Goal: Information Seeking & Learning: Check status

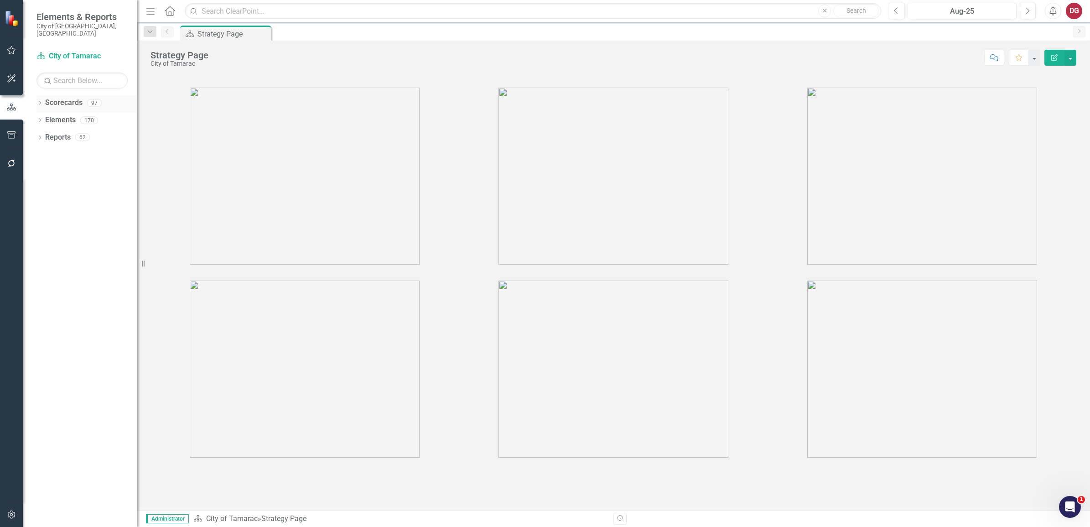
drag, startPoint x: 1212, startPoint y: 3, endPoint x: 36, endPoint y: 92, distance: 1179.4
click at [36, 95] on div "Dropdown Scorecards 97 Dropdown City of Tamarac Dropdown Building Certificate o…" at bounding box center [80, 310] width 114 height 431
click at [37, 95] on div "Dropdown Scorecards 97" at bounding box center [86, 103] width 100 height 17
click at [37, 101] on icon "Dropdown" at bounding box center [39, 103] width 6 height 5
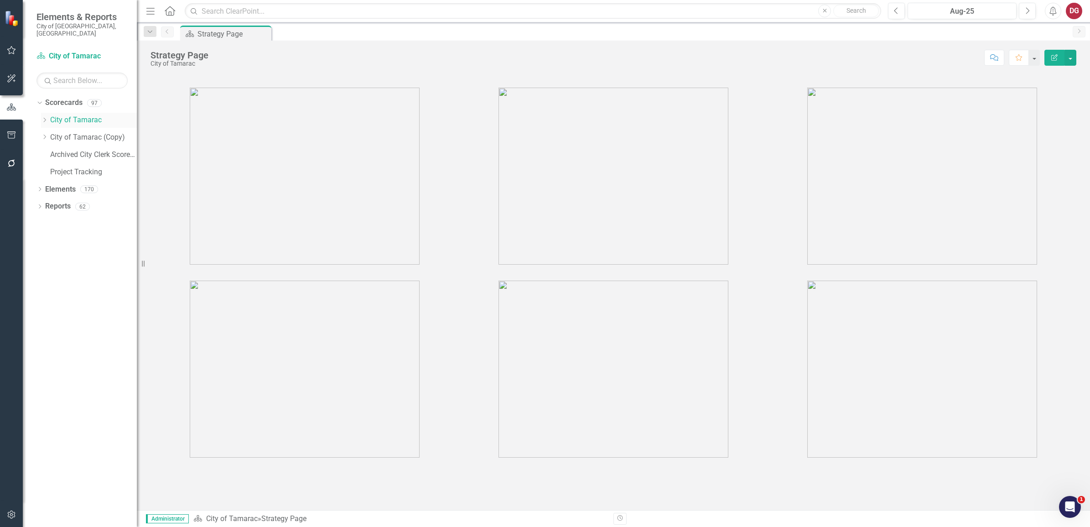
click at [44, 117] on icon "Dropdown" at bounding box center [44, 119] width 7 height 5
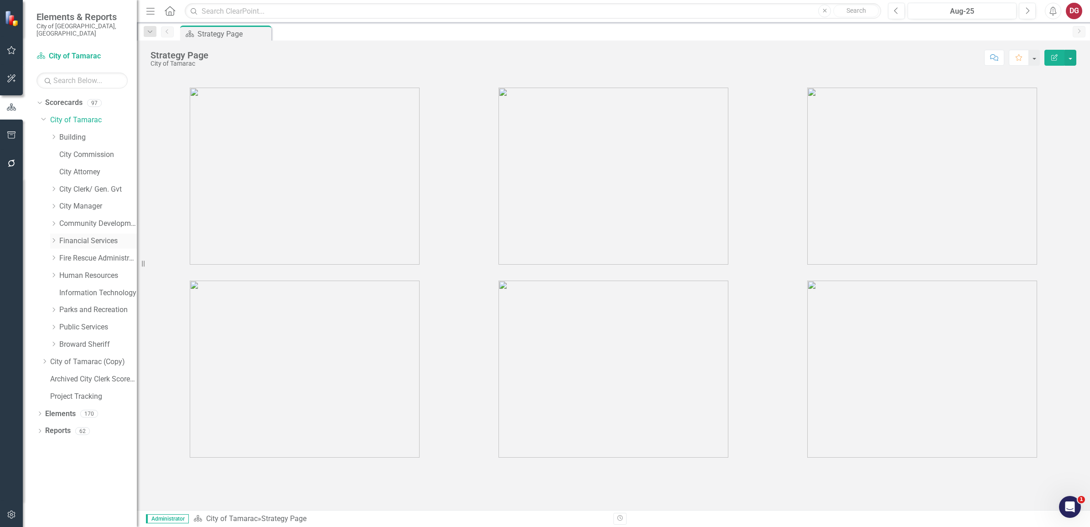
click at [53, 238] on icon "Dropdown" at bounding box center [53, 240] width 7 height 5
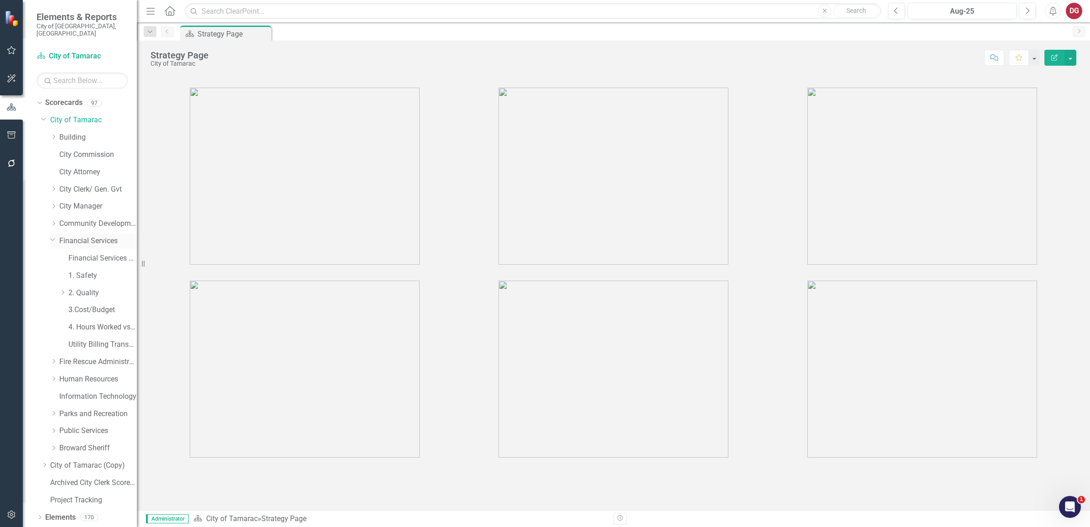
click at [93, 236] on link "Financial Services" at bounding box center [98, 241] width 78 height 10
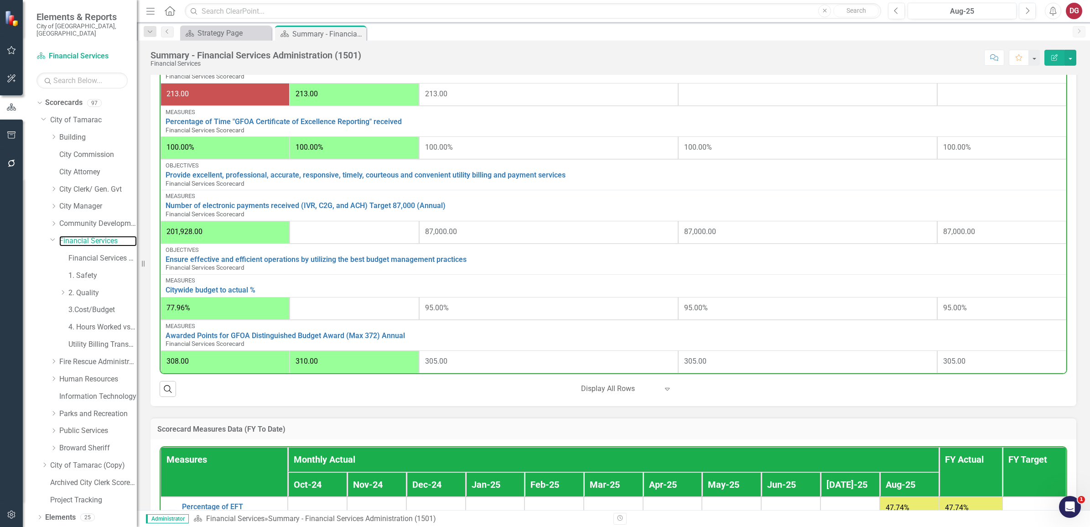
scroll to position [513, 0]
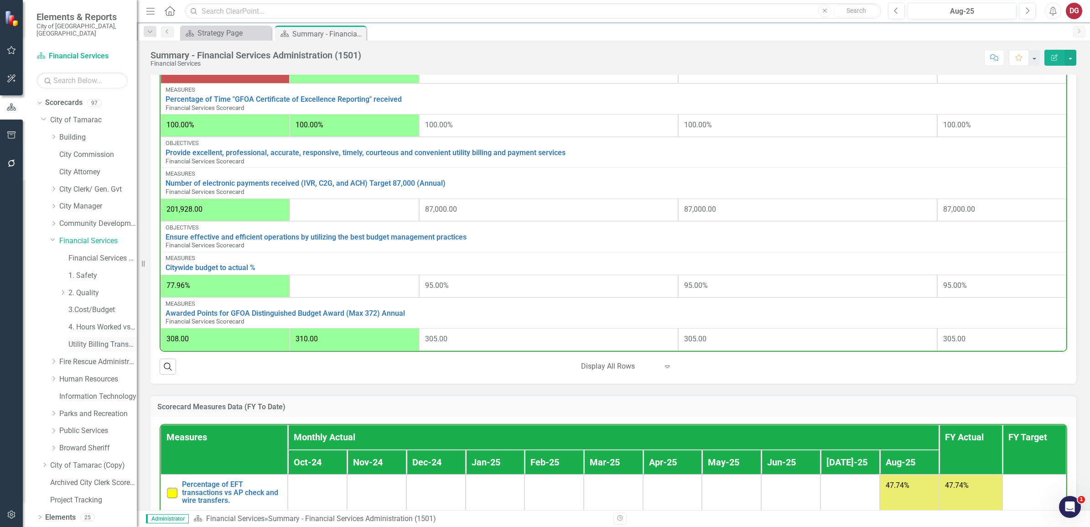
click at [103, 339] on link "Utility Billing Transactional Survey" at bounding box center [102, 344] width 68 height 10
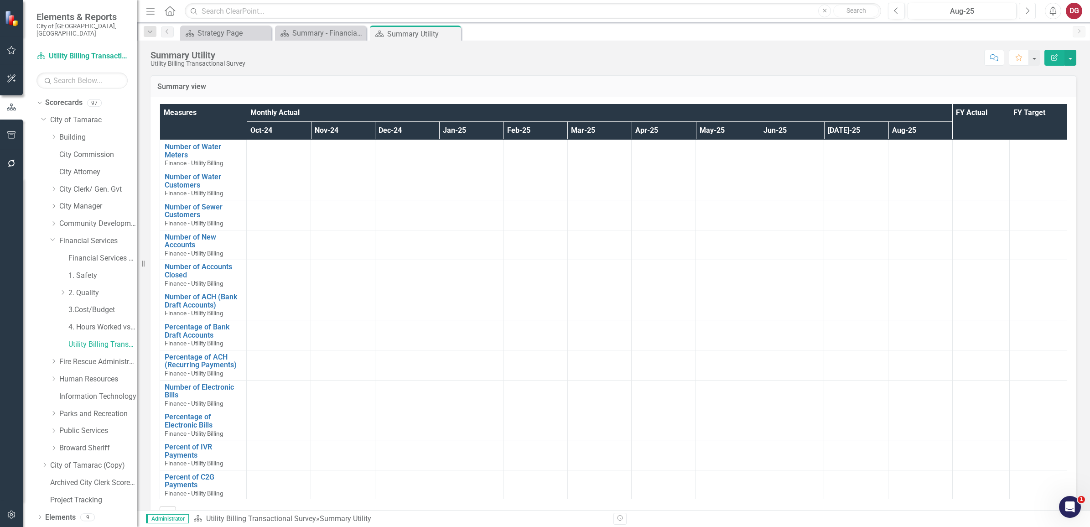
click at [1025, 11] on icon "Next" at bounding box center [1027, 11] width 5 height 8
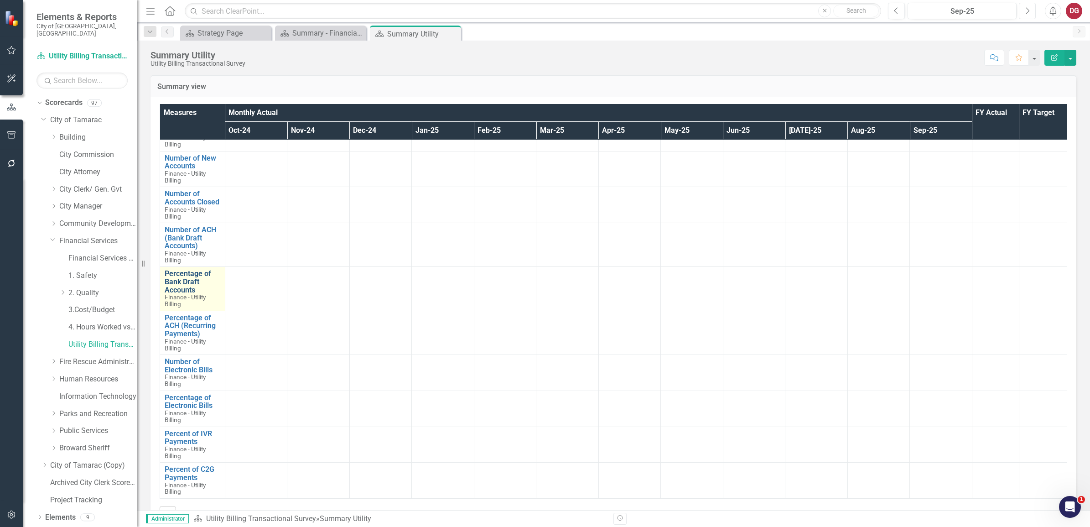
scroll to position [114, 0]
click at [81, 254] on link "Financial Services Scorecard" at bounding box center [102, 258] width 68 height 10
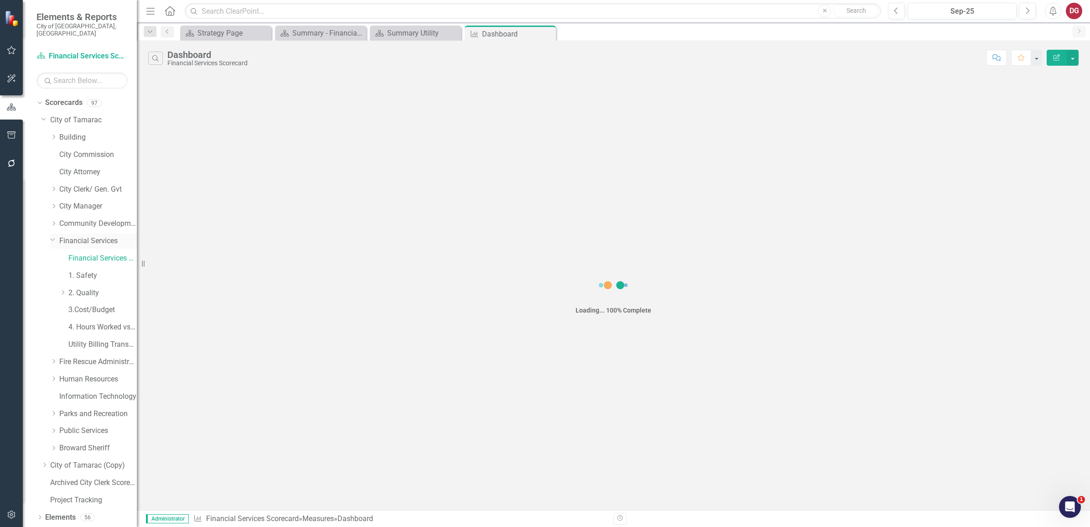
click at [101, 233] on div "Dropdown Financial Services" at bounding box center [93, 240] width 87 height 15
click at [97, 236] on link "Financial Services" at bounding box center [98, 241] width 78 height 10
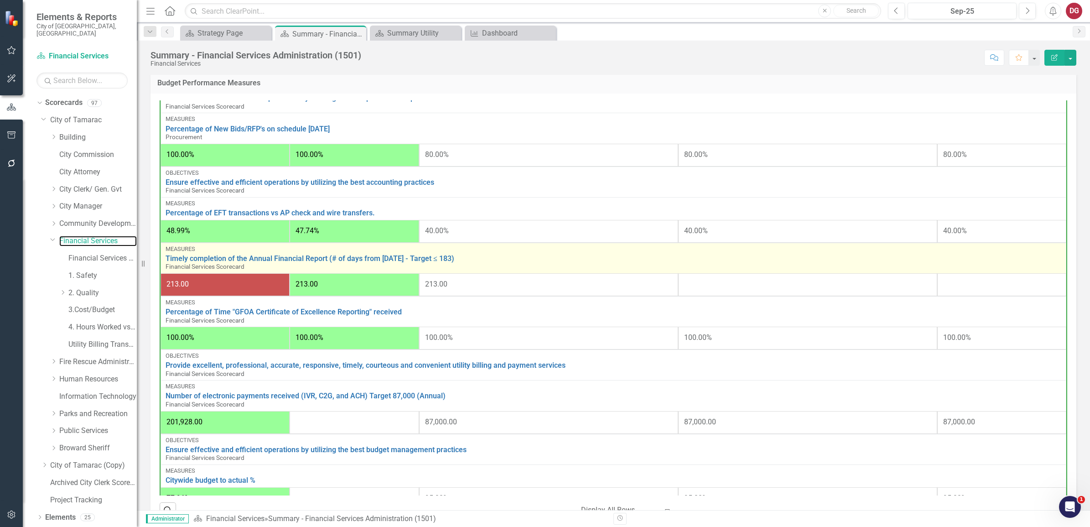
scroll to position [237, 0]
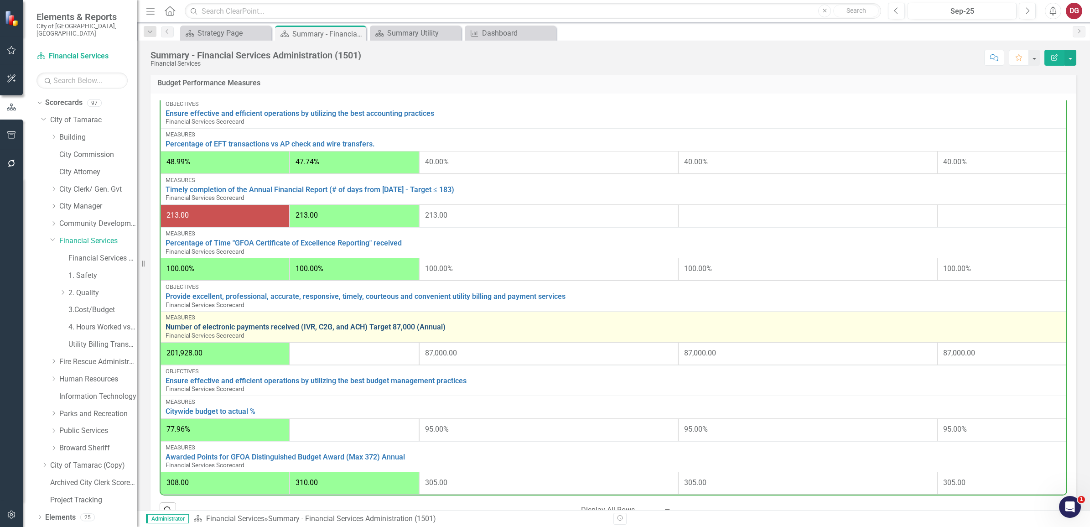
click at [203, 323] on link "Number of electronic payments received (IVR, C2G, and ACH) Target 87,000 (Annua…" at bounding box center [614, 327] width 896 height 8
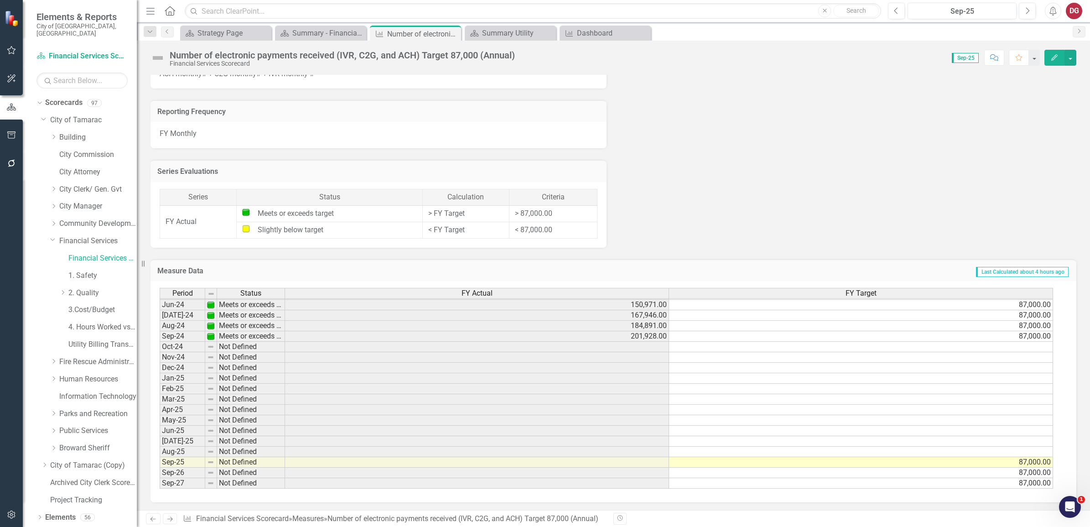
click at [635, 343] on tbody "Mar-23 Not Defined 93,324.00 Apr-23 Not Defined 108,853.00 May-23 Not Defined 1…" at bounding box center [606, 315] width 893 height 347
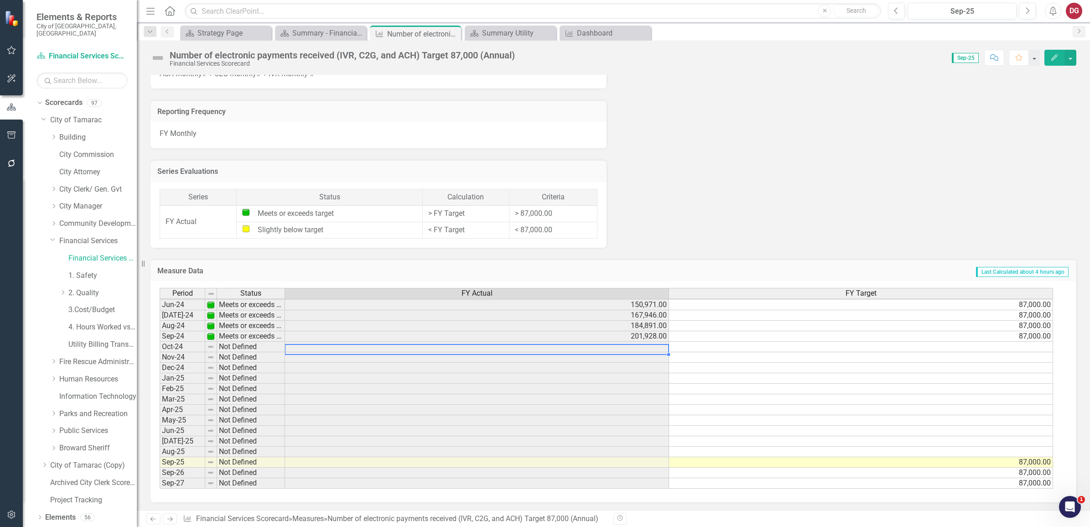
click at [635, 343] on td at bounding box center [477, 347] width 384 height 10
click at [112, 339] on link "Utility Billing Transactional Survey" at bounding box center [102, 344] width 68 height 10
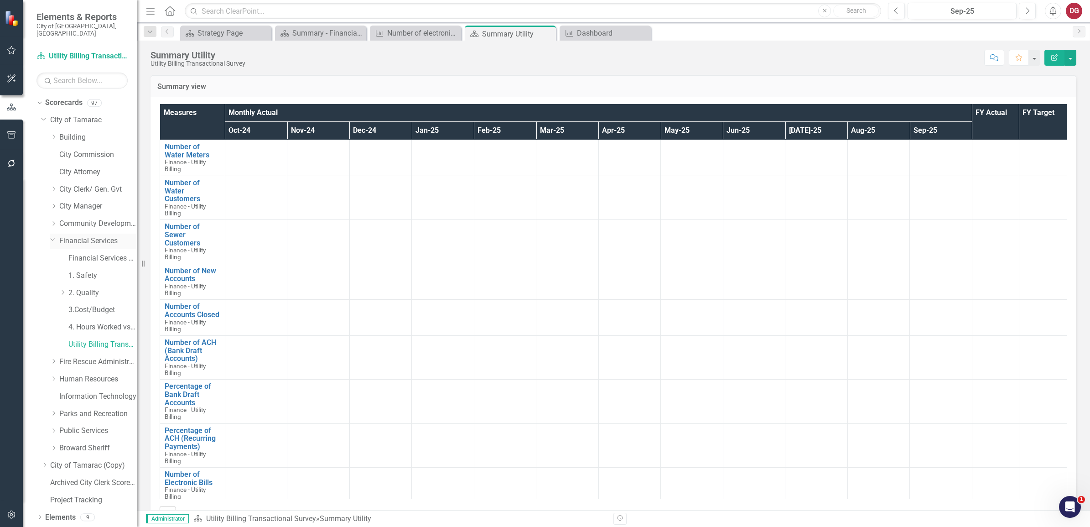
click at [78, 236] on link "Financial Services" at bounding box center [98, 241] width 78 height 10
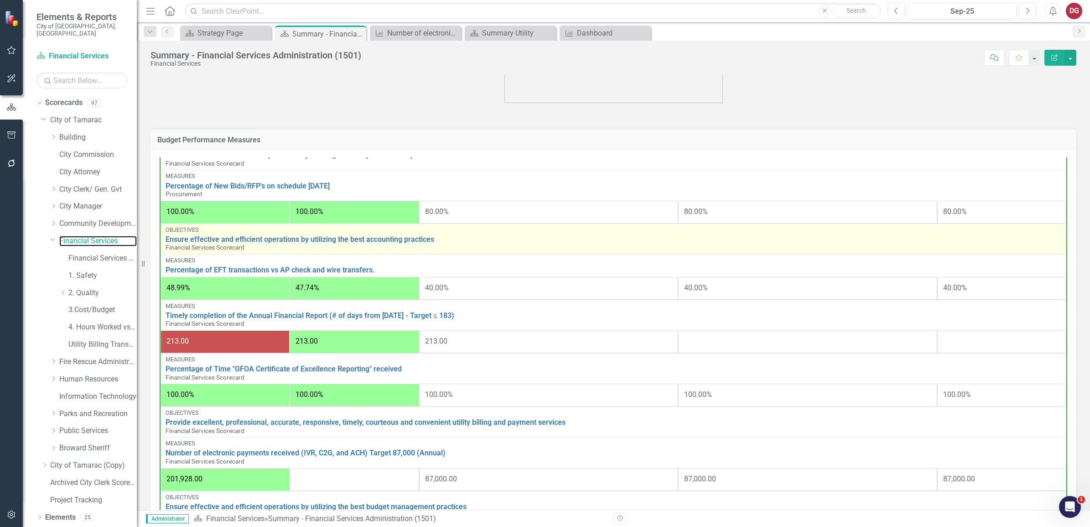
scroll to position [237, 0]
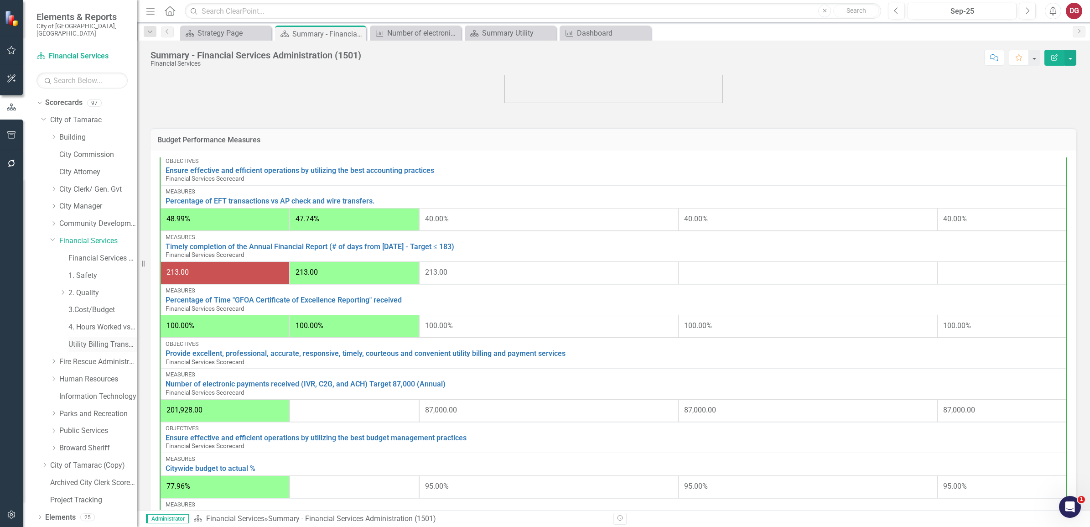
click at [101, 339] on link "Utility Billing Transactional Survey" at bounding box center [102, 344] width 68 height 10
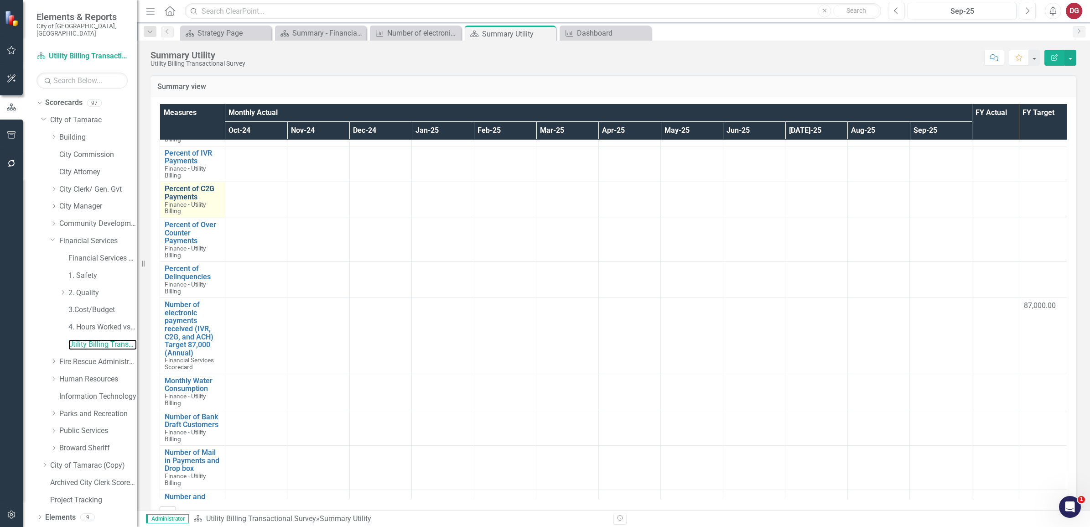
scroll to position [399, 0]
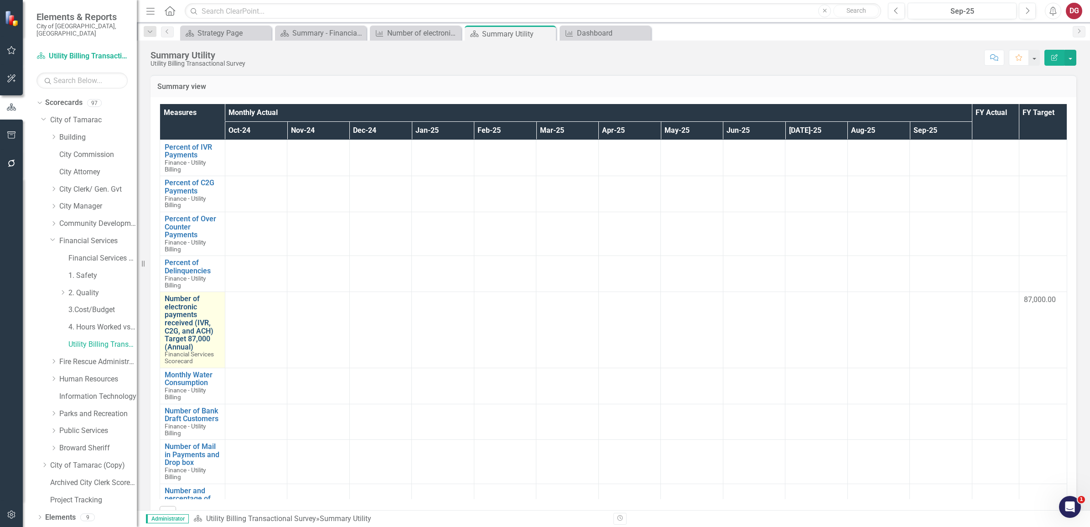
click at [184, 317] on link "Number of electronic payments received (IVR, C2G, and ACH) Target 87,000 (Annua…" at bounding box center [193, 323] width 56 height 56
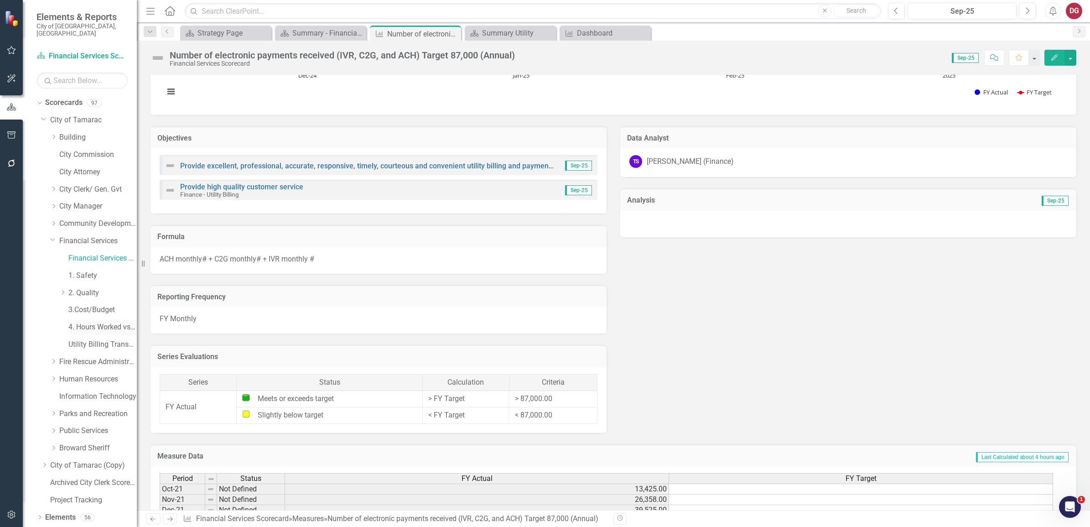
scroll to position [114, 0]
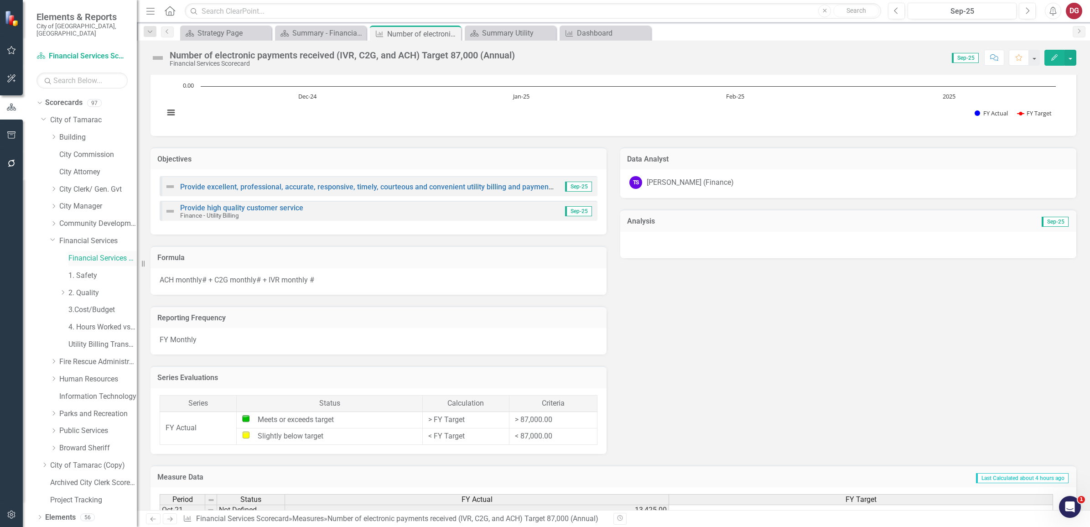
click at [87, 254] on link "Financial Services Scorecard" at bounding box center [102, 258] width 68 height 10
click at [92, 236] on link "Financial Services" at bounding box center [98, 241] width 78 height 10
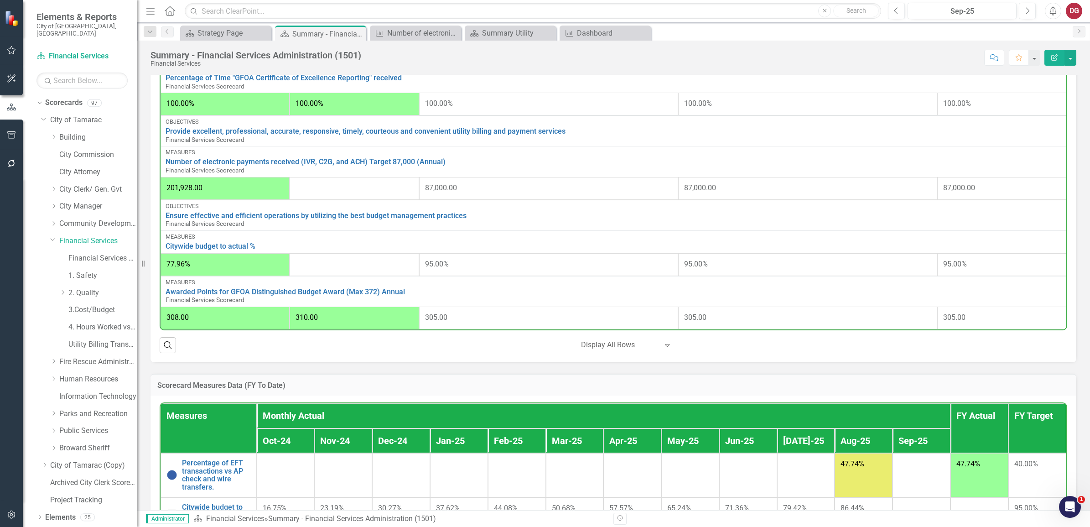
scroll to position [540, 0]
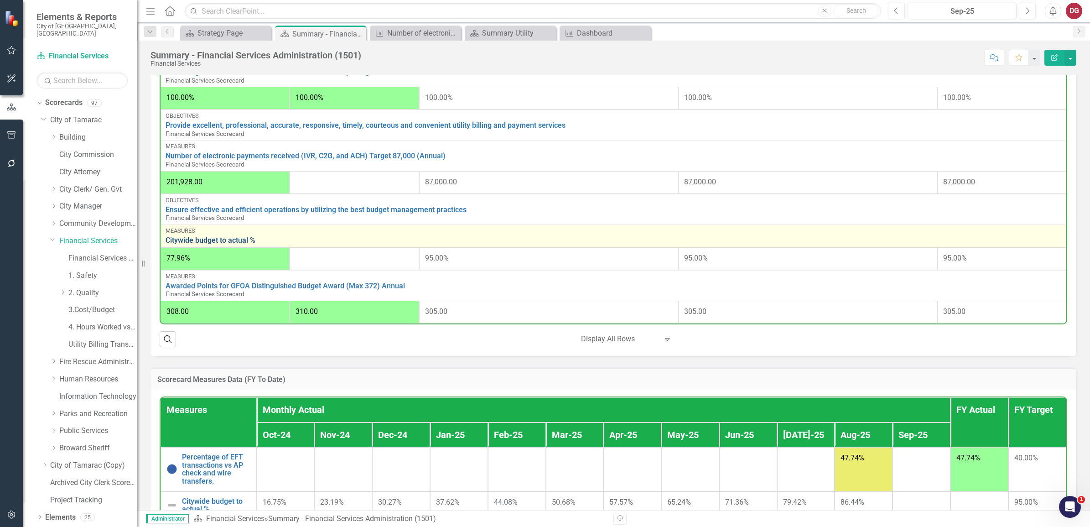
click at [235, 238] on link "Citywide budget to actual %" at bounding box center [614, 240] width 896 height 8
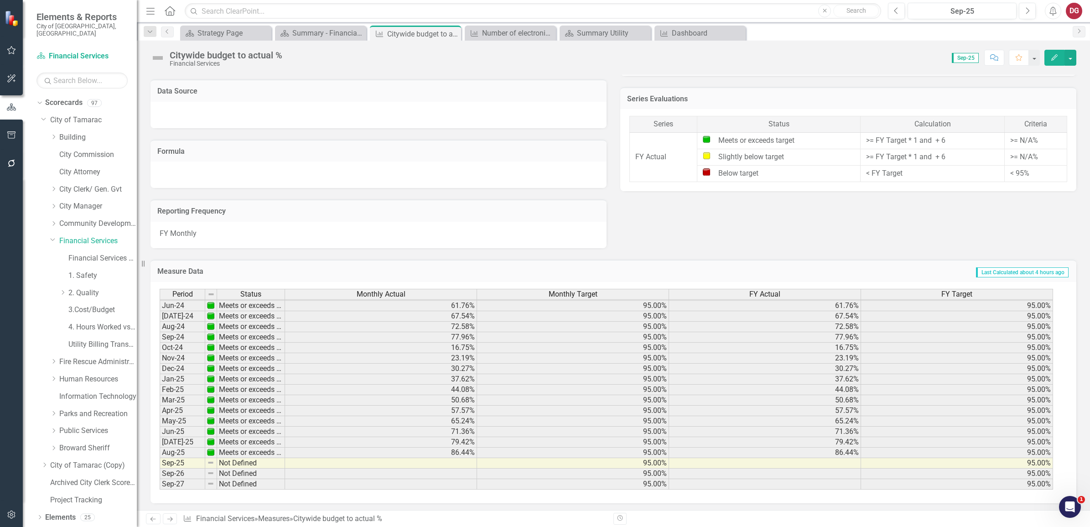
scroll to position [283, 0]
click at [334, 33] on div "Summary - Financial Services Administration (1501)" at bounding box center [322, 32] width 60 height 11
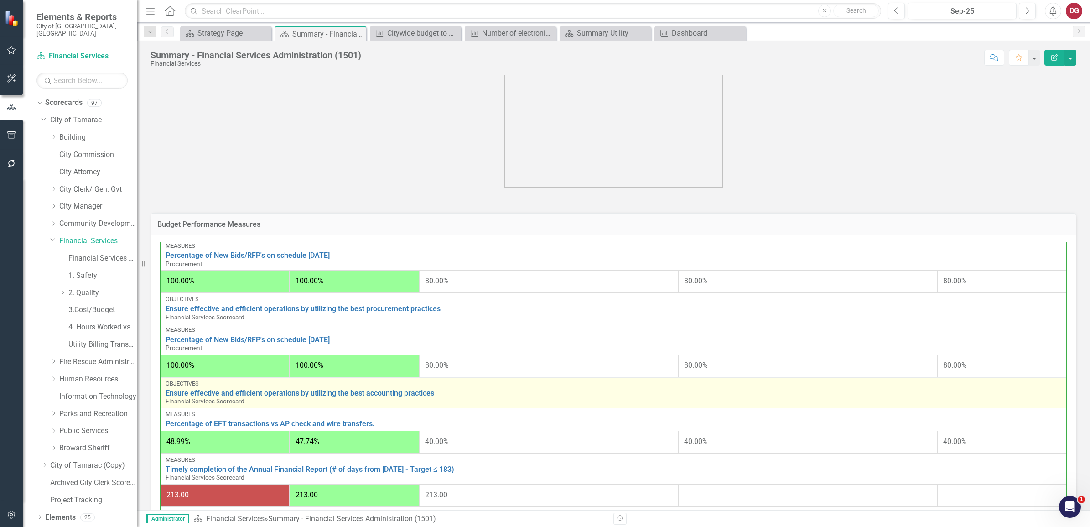
scroll to position [114, 0]
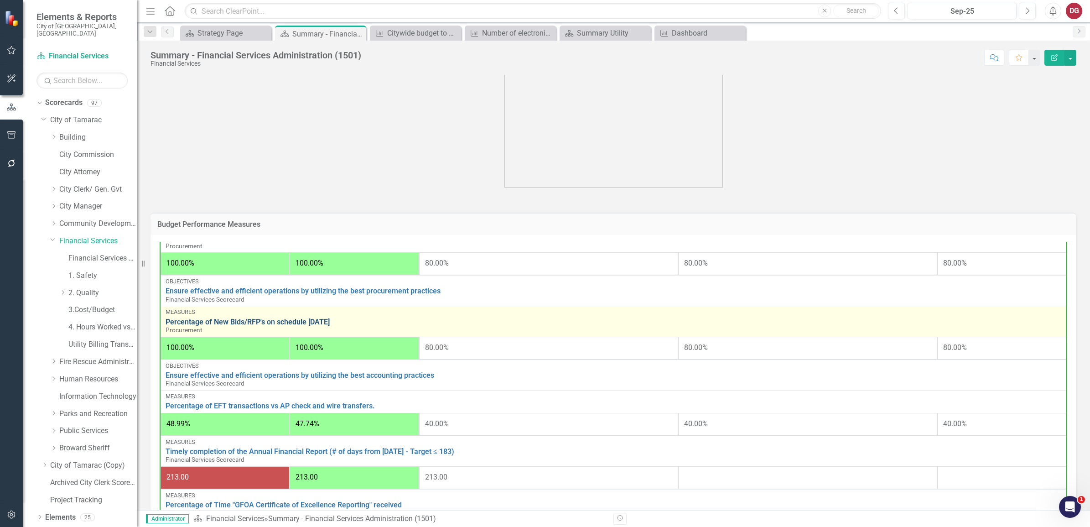
click at [308, 319] on link "Percentage of New Bids/RFP's on schedule [DATE]" at bounding box center [614, 322] width 896 height 8
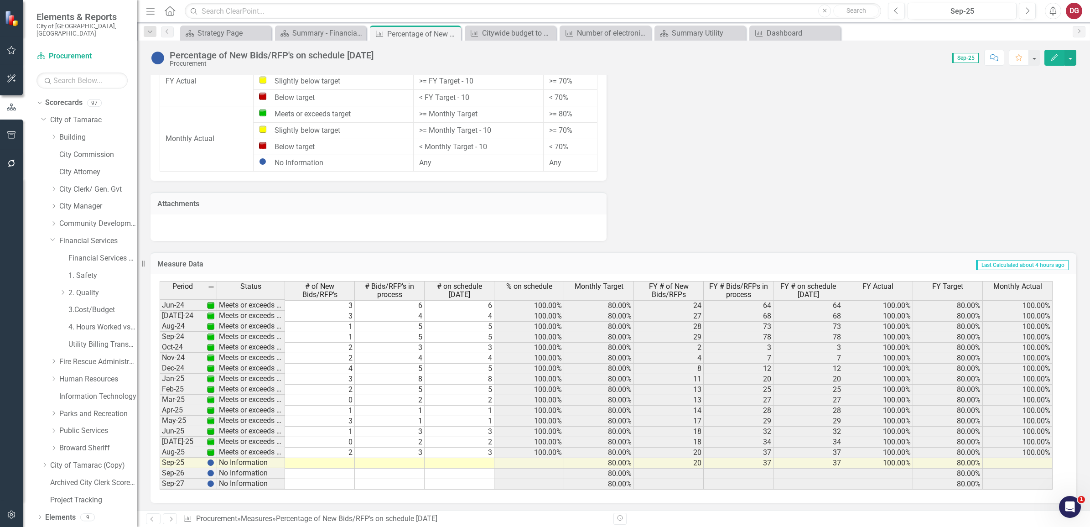
scroll to position [669, 0]
click at [96, 254] on link "Financial Services Scorecard" at bounding box center [102, 258] width 68 height 10
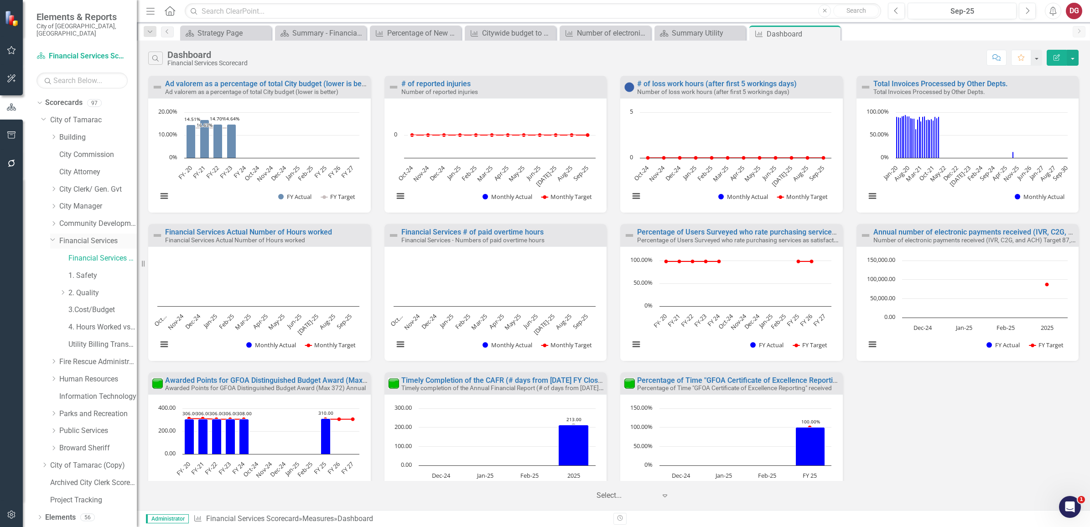
click at [93, 236] on link "Financial Services" at bounding box center [98, 241] width 78 height 10
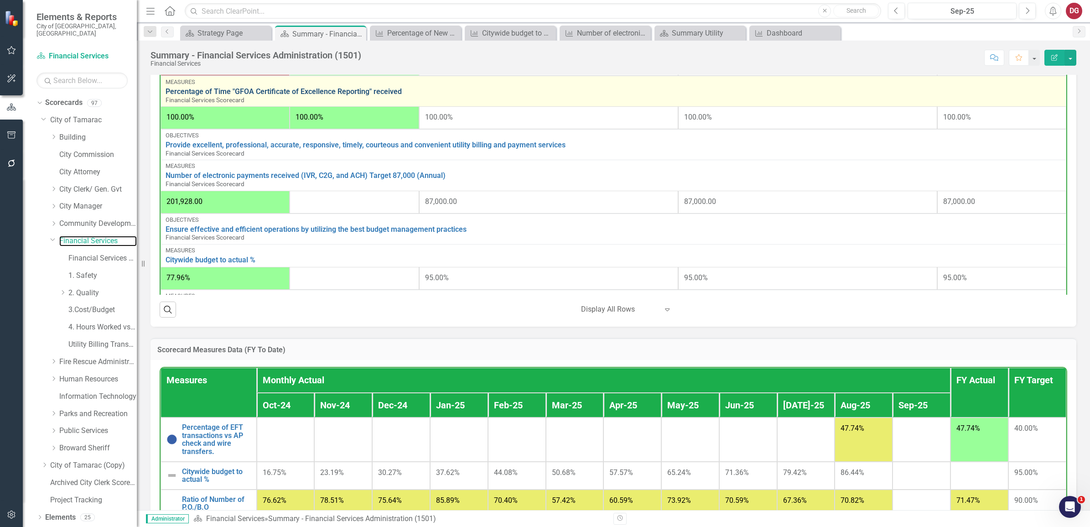
scroll to position [228, 0]
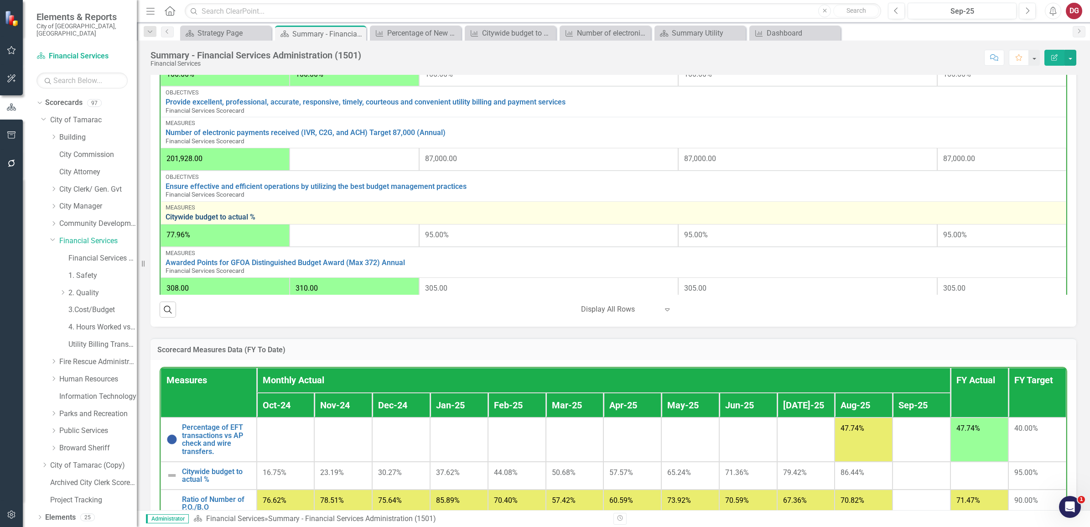
click at [231, 220] on link "Citywide budget to actual %" at bounding box center [614, 217] width 896 height 8
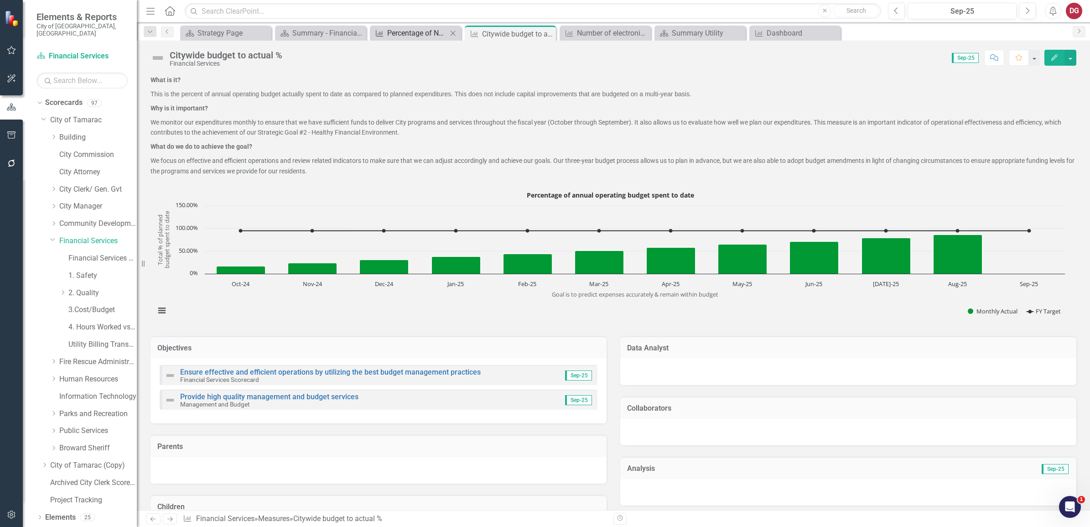
click at [391, 31] on div "Percentage of New Bids/RFP's on schedule [DATE]" at bounding box center [417, 32] width 60 height 11
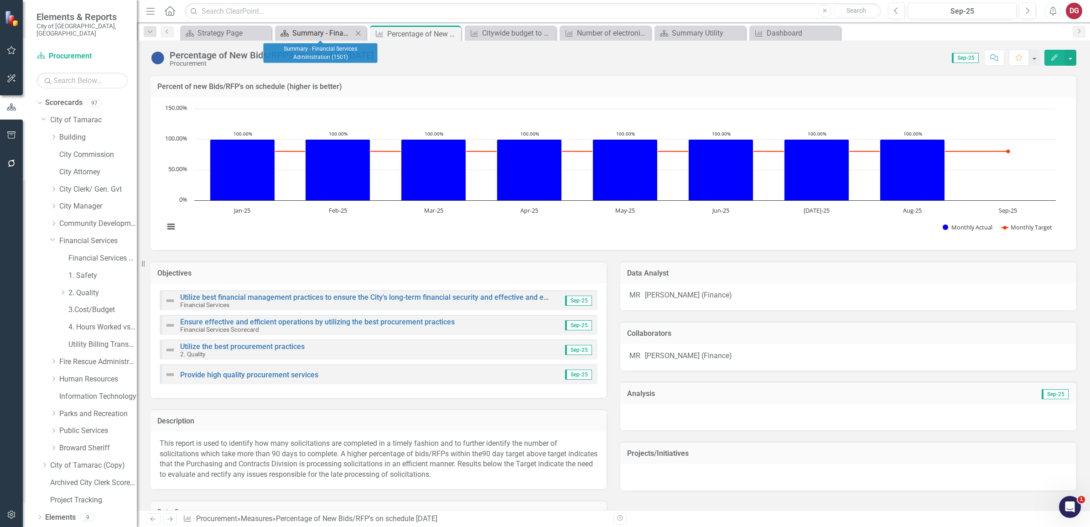
click at [340, 30] on div "Summary - Financial Services Administration (1501)" at bounding box center [322, 32] width 60 height 11
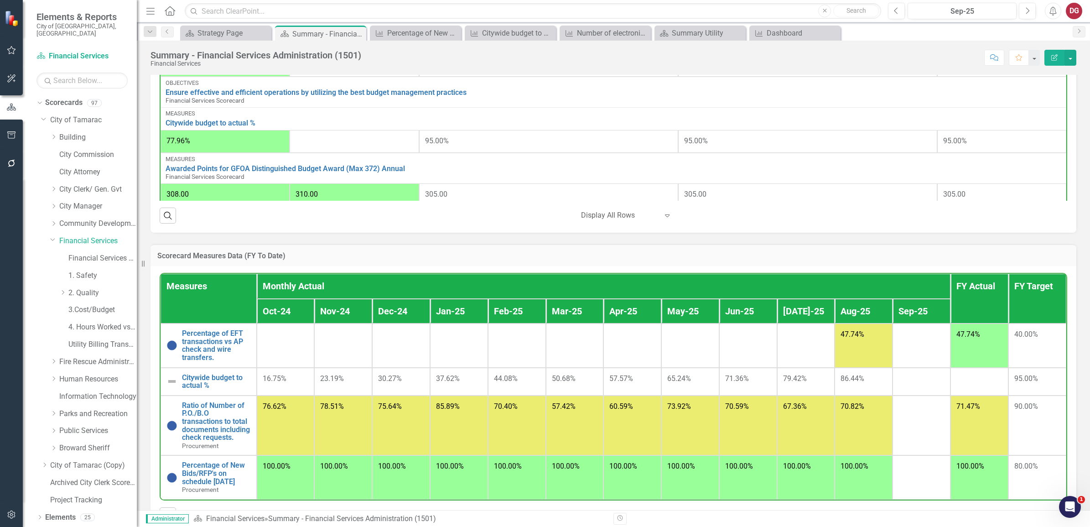
scroll to position [684, 0]
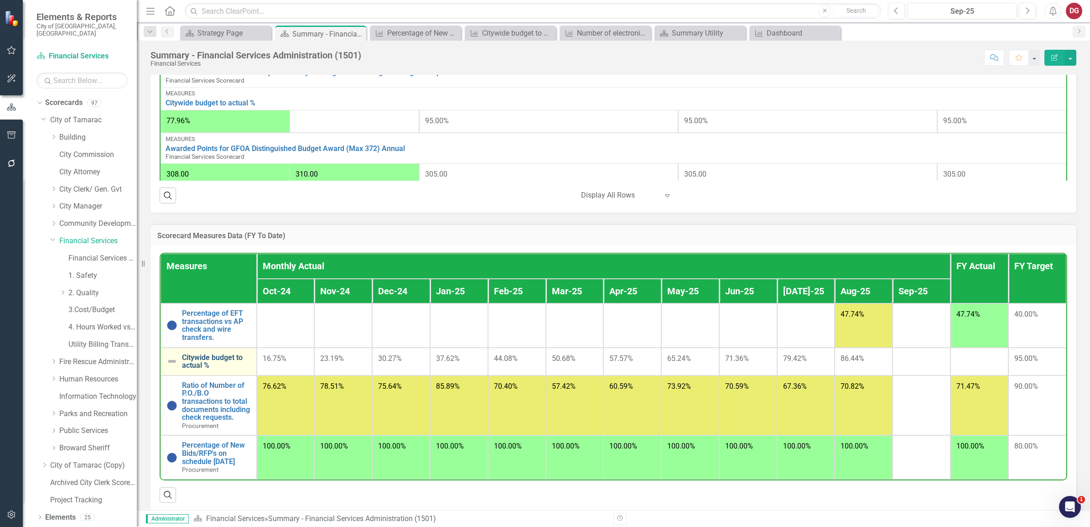
click at [196, 359] on link "Citywide budget to actual %" at bounding box center [216, 361] width 69 height 16
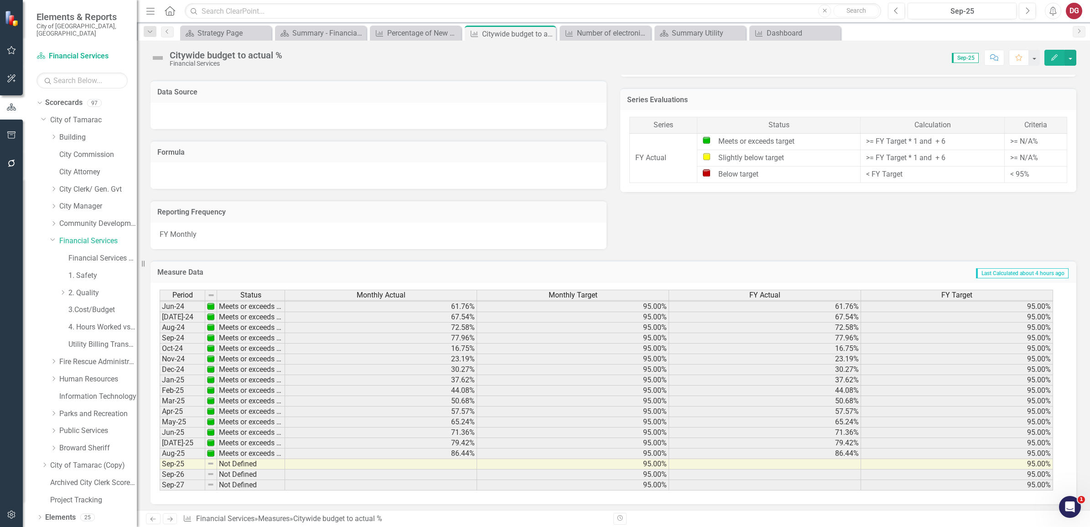
scroll to position [339, 0]
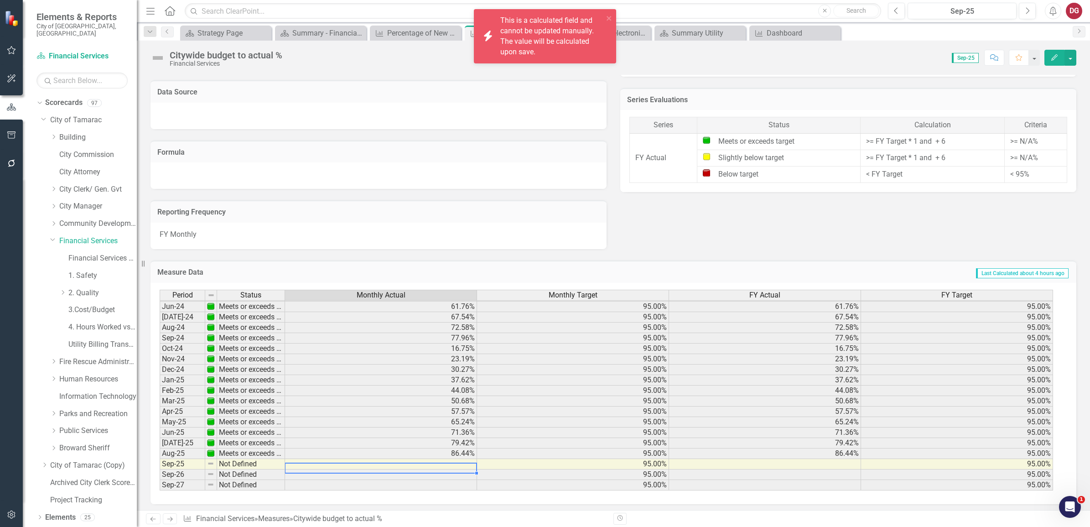
click at [455, 460] on td at bounding box center [381, 464] width 192 height 10
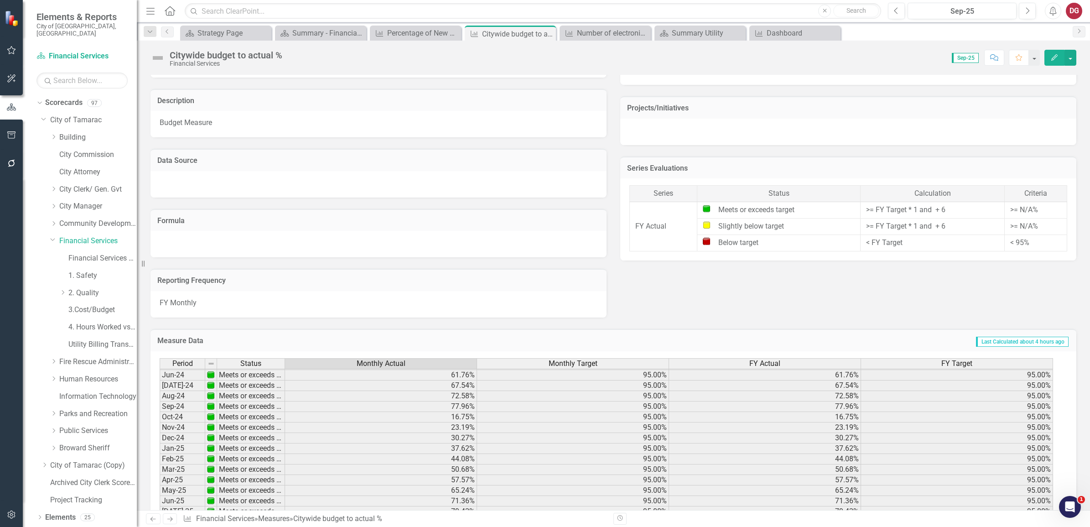
scroll to position [549, 0]
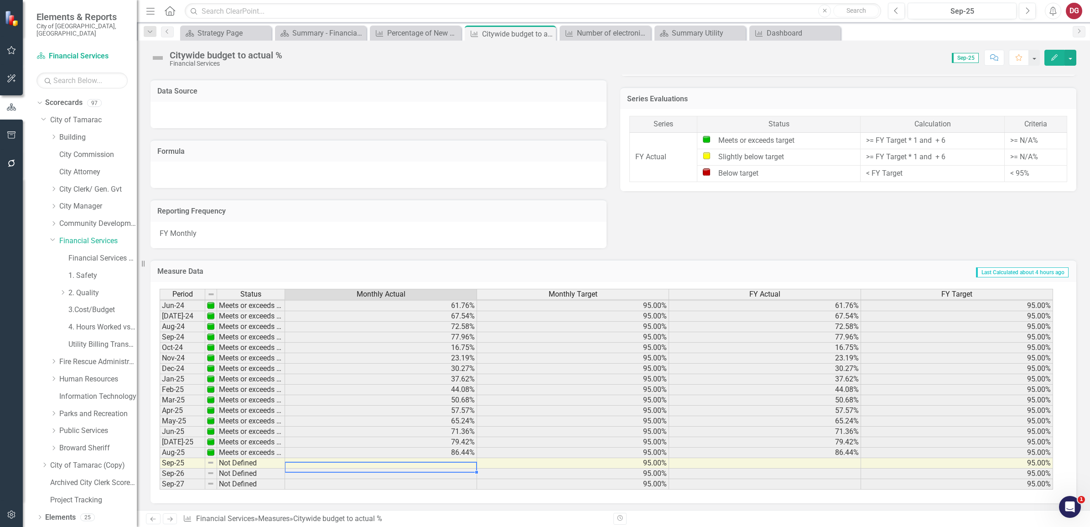
click at [694, 207] on div "Objectives Ensure effective and efficient operations by utilizing the best budg…" at bounding box center [613, 11] width 939 height 473
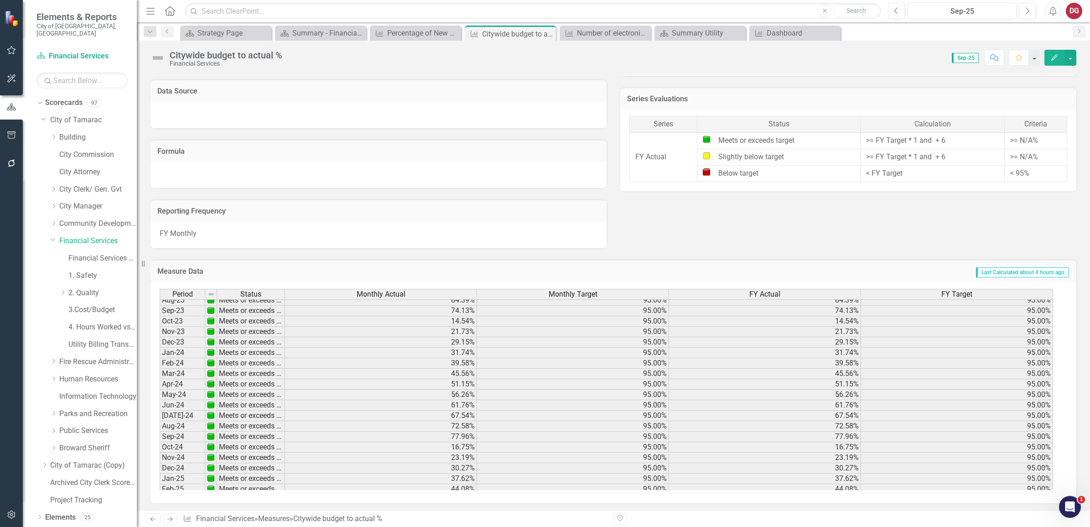
scroll to position [225, 0]
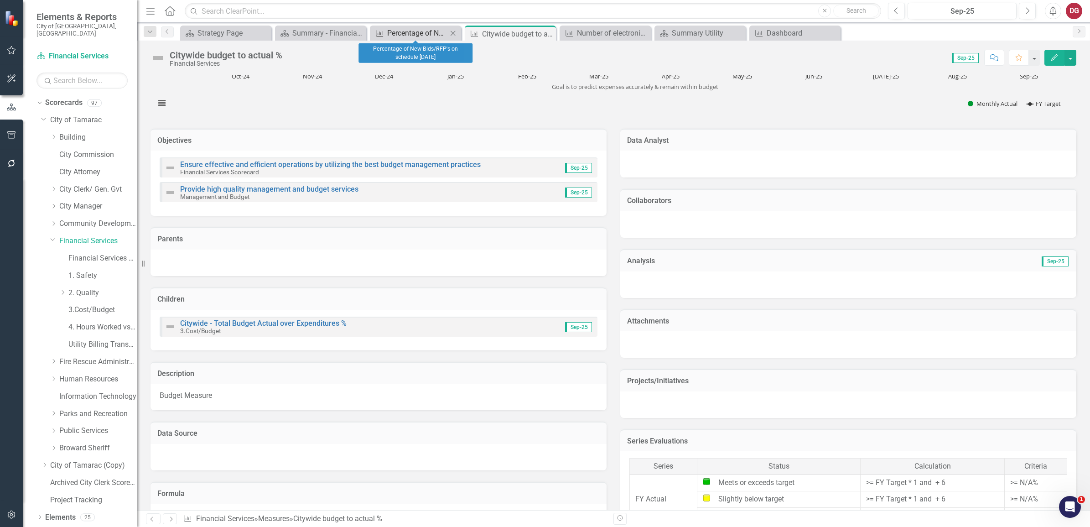
click at [386, 29] on link "Measure Percentage of New Bids/RFP's on schedule [DATE]" at bounding box center [409, 32] width 75 height 11
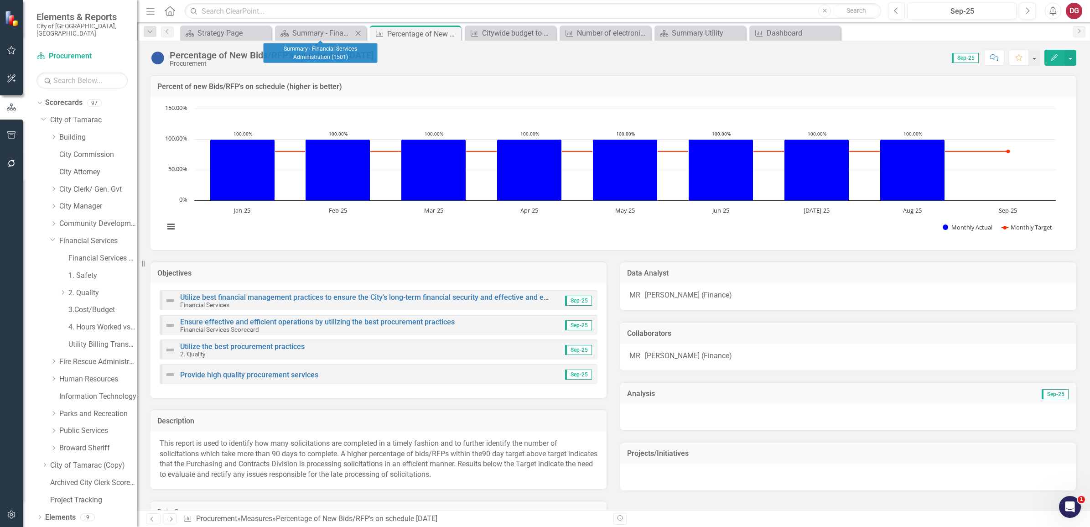
click at [302, 26] on div "Scorecard Summary - Financial Services Administration (1501) Close" at bounding box center [320, 33] width 91 height 15
click at [297, 36] on div "Summary - Financial Services Administration (1501)" at bounding box center [322, 32] width 60 height 11
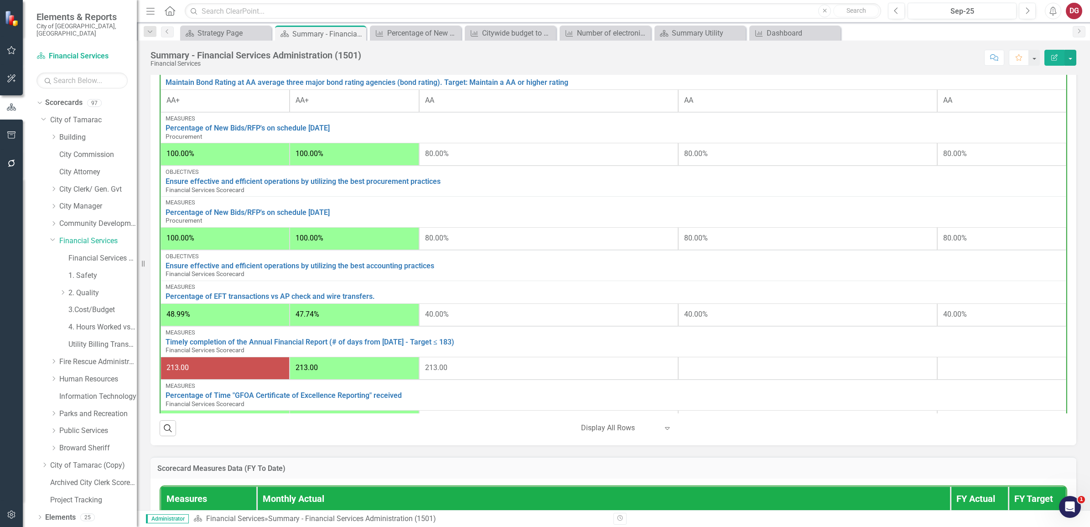
scroll to position [456, 0]
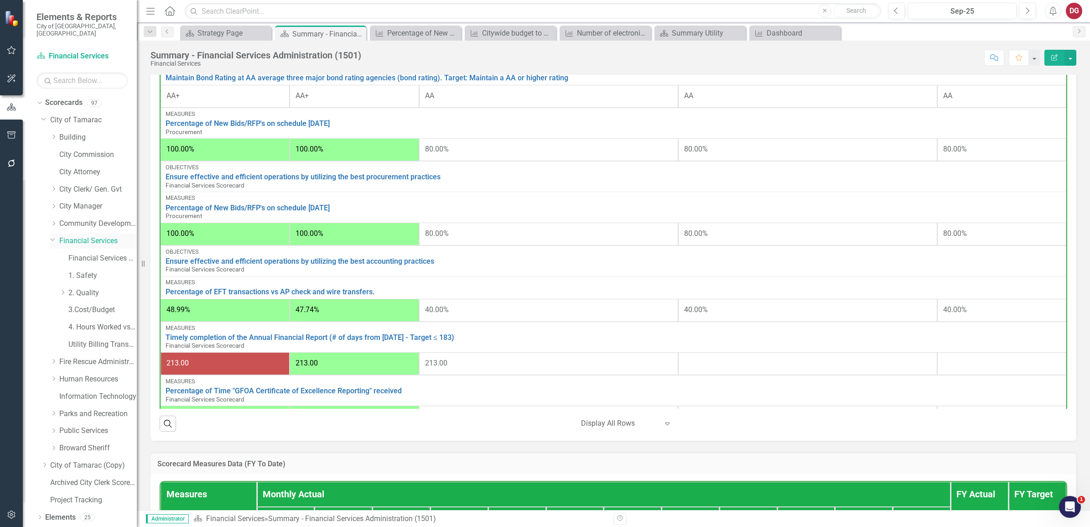
click at [91, 236] on link "Financial Services" at bounding box center [98, 241] width 78 height 10
click at [113, 305] on link "3.Cost/Budget" at bounding box center [102, 310] width 68 height 10
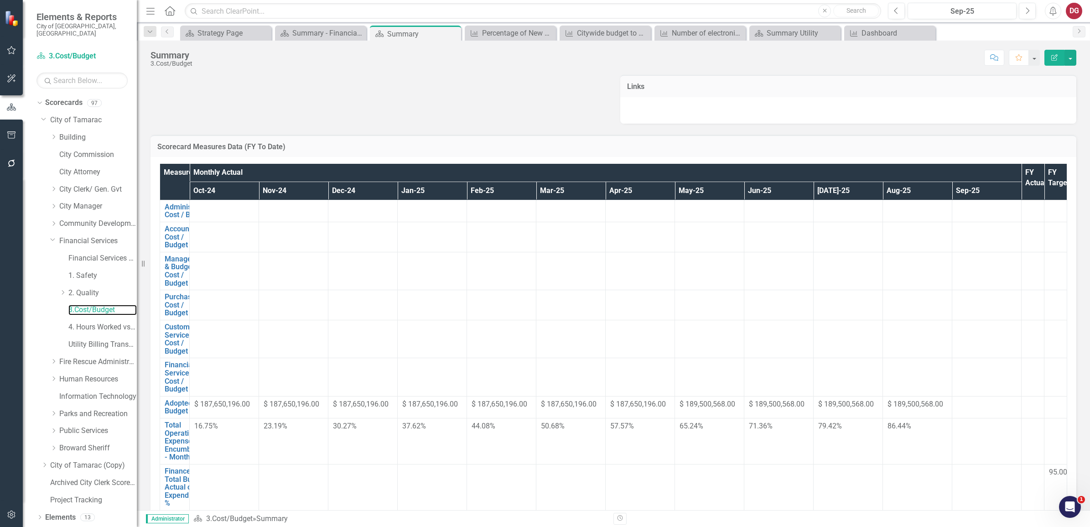
scroll to position [57, 0]
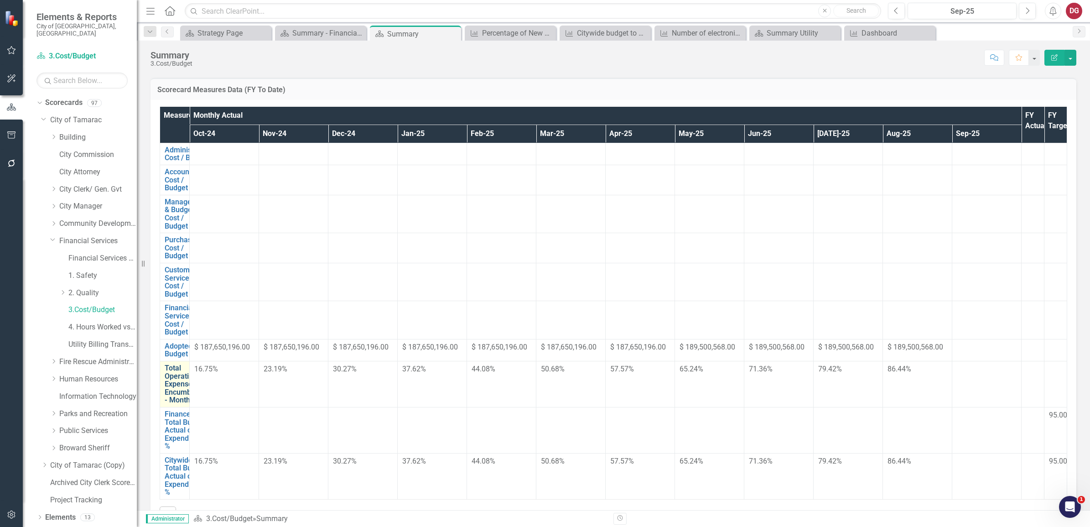
click at [182, 368] on link "Total Operating Expenses With Encumbrances - Monthly" at bounding box center [189, 384] width 49 height 40
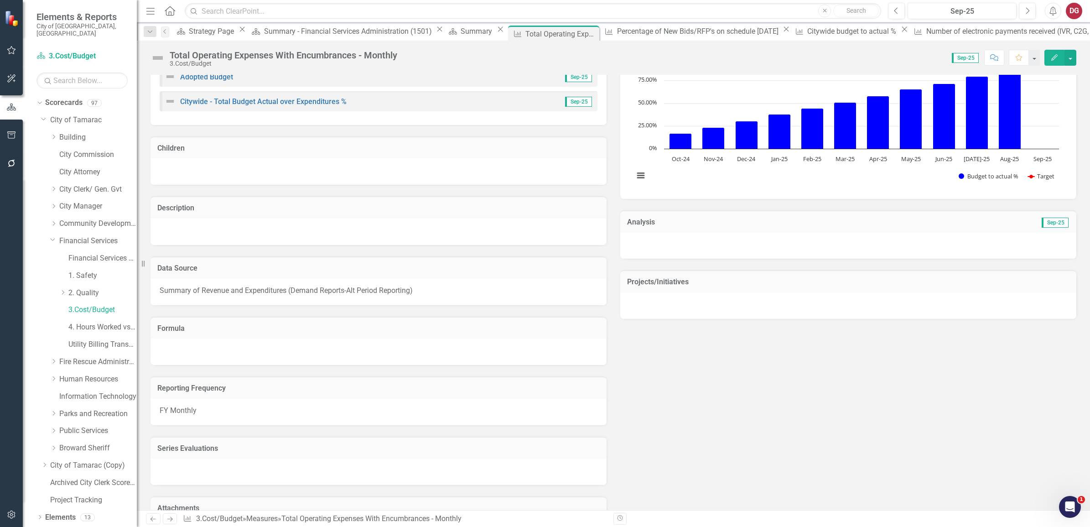
scroll to position [58, 0]
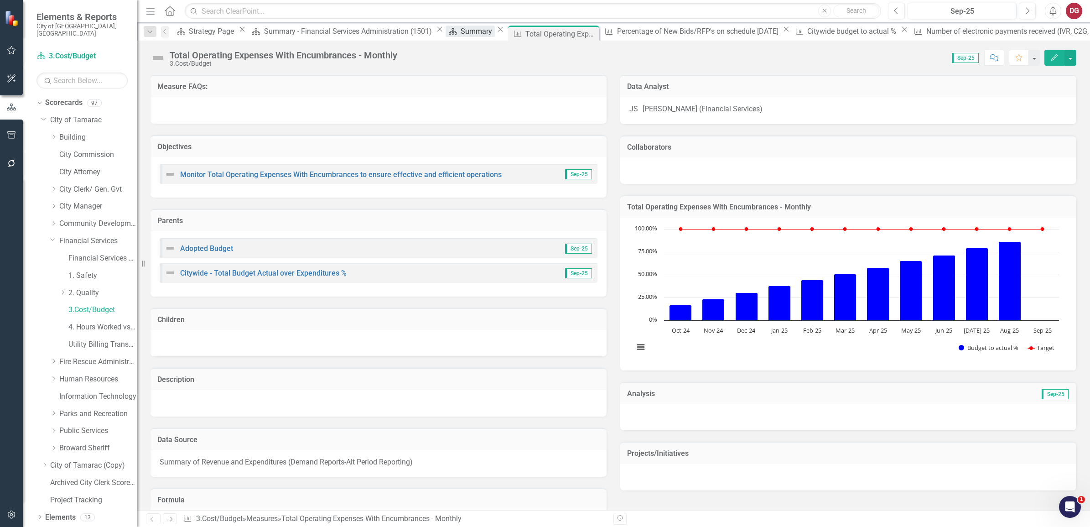
click at [461, 33] on div "Summary" at bounding box center [478, 31] width 34 height 11
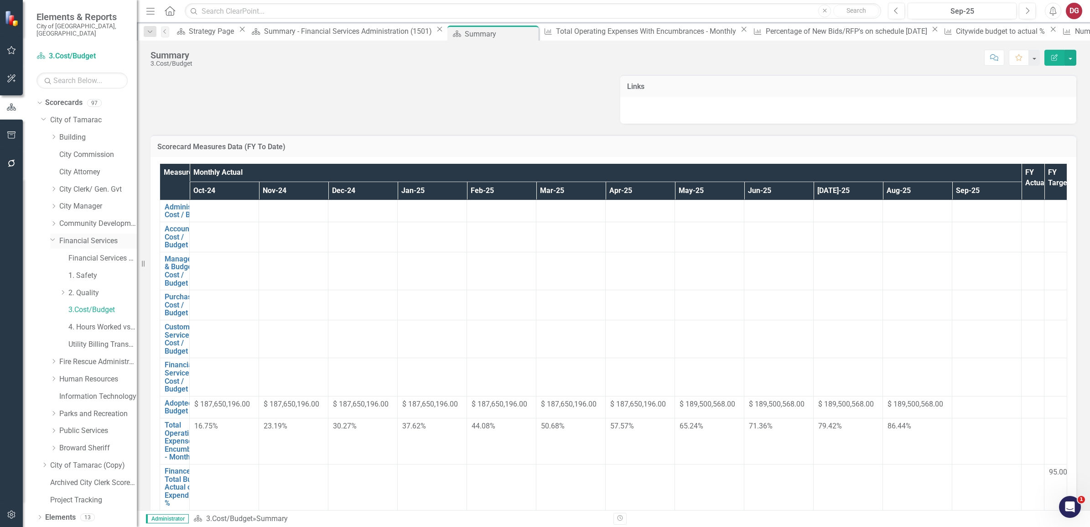
click at [83, 236] on link "Financial Services" at bounding box center [98, 241] width 78 height 10
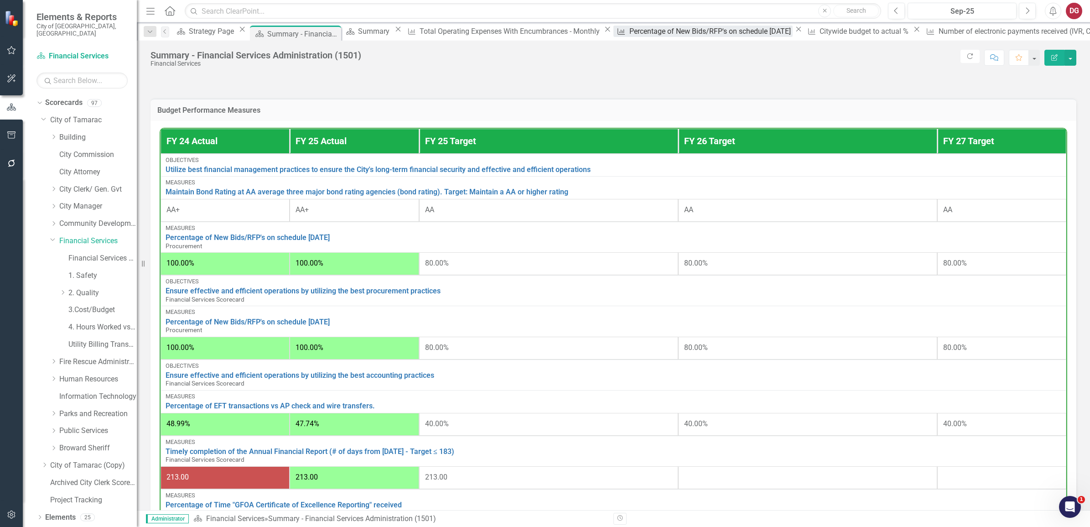
click at [613, 35] on div "Measure Percentage of New Bids/RFP's on schedule [DATE] Close" at bounding box center [708, 31] width 191 height 11
click at [508, 87] on p at bounding box center [613, 81] width 926 height 12
